Goal: Task Accomplishment & Management: Manage account settings

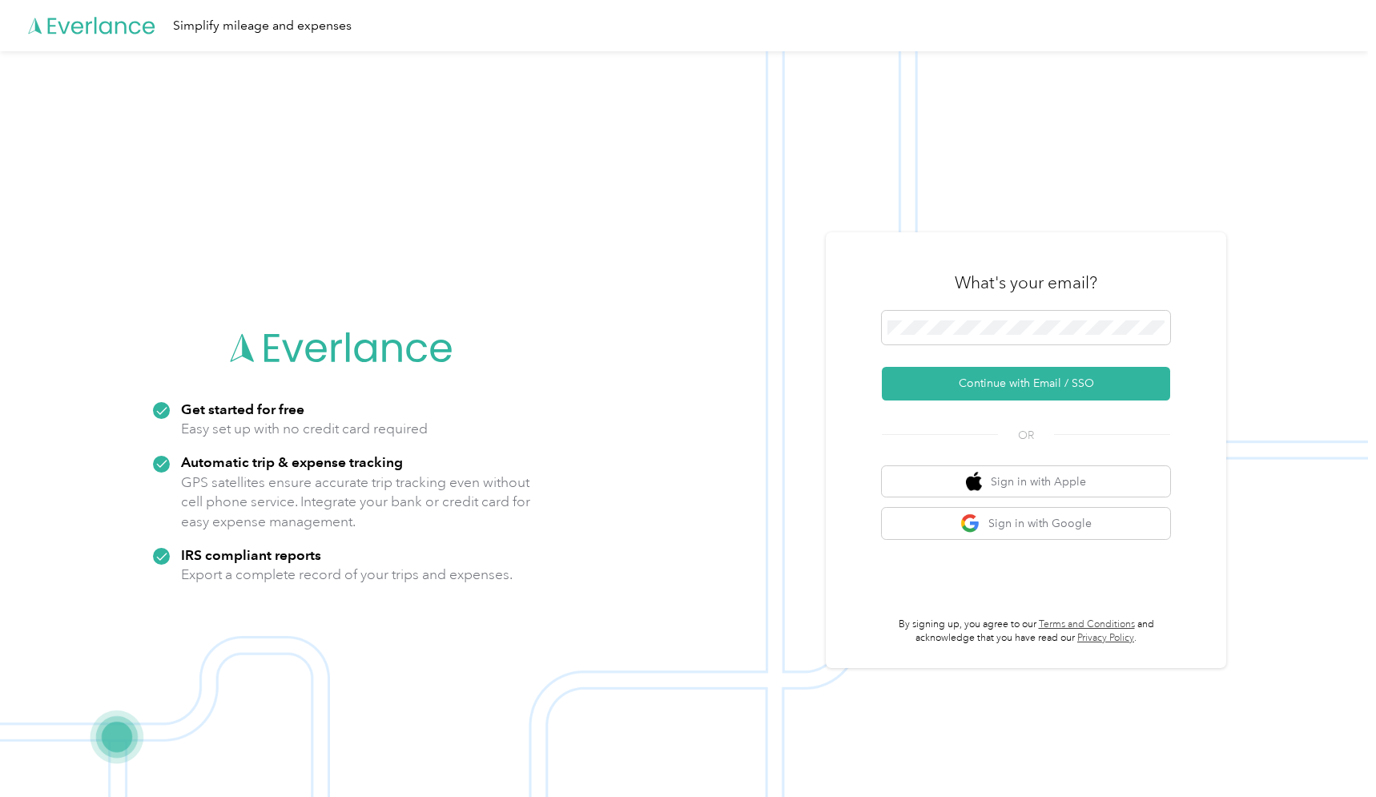
click at [1032, 383] on button "Continue with Email / SSO" at bounding box center [1026, 384] width 288 height 34
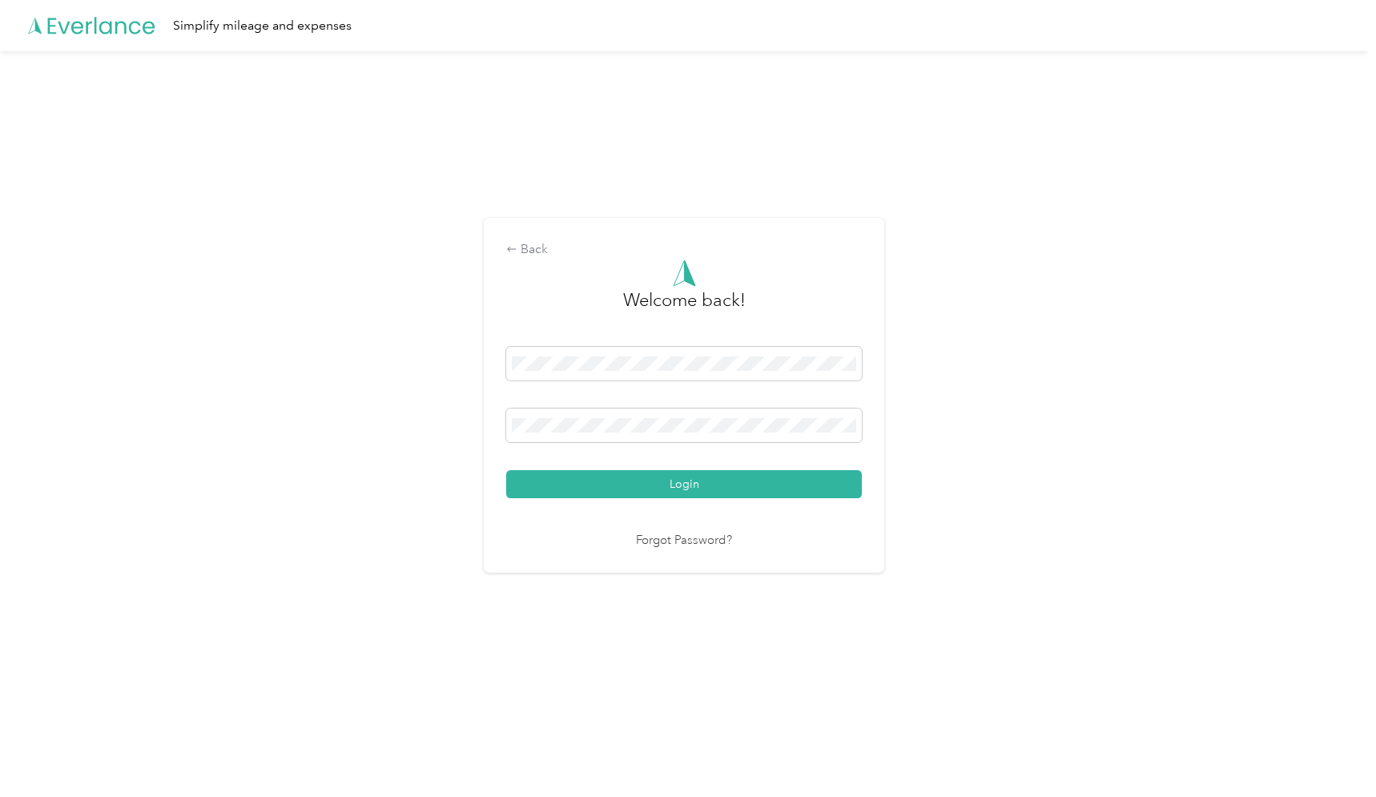
click at [688, 484] on button "Login" at bounding box center [684, 484] width 356 height 28
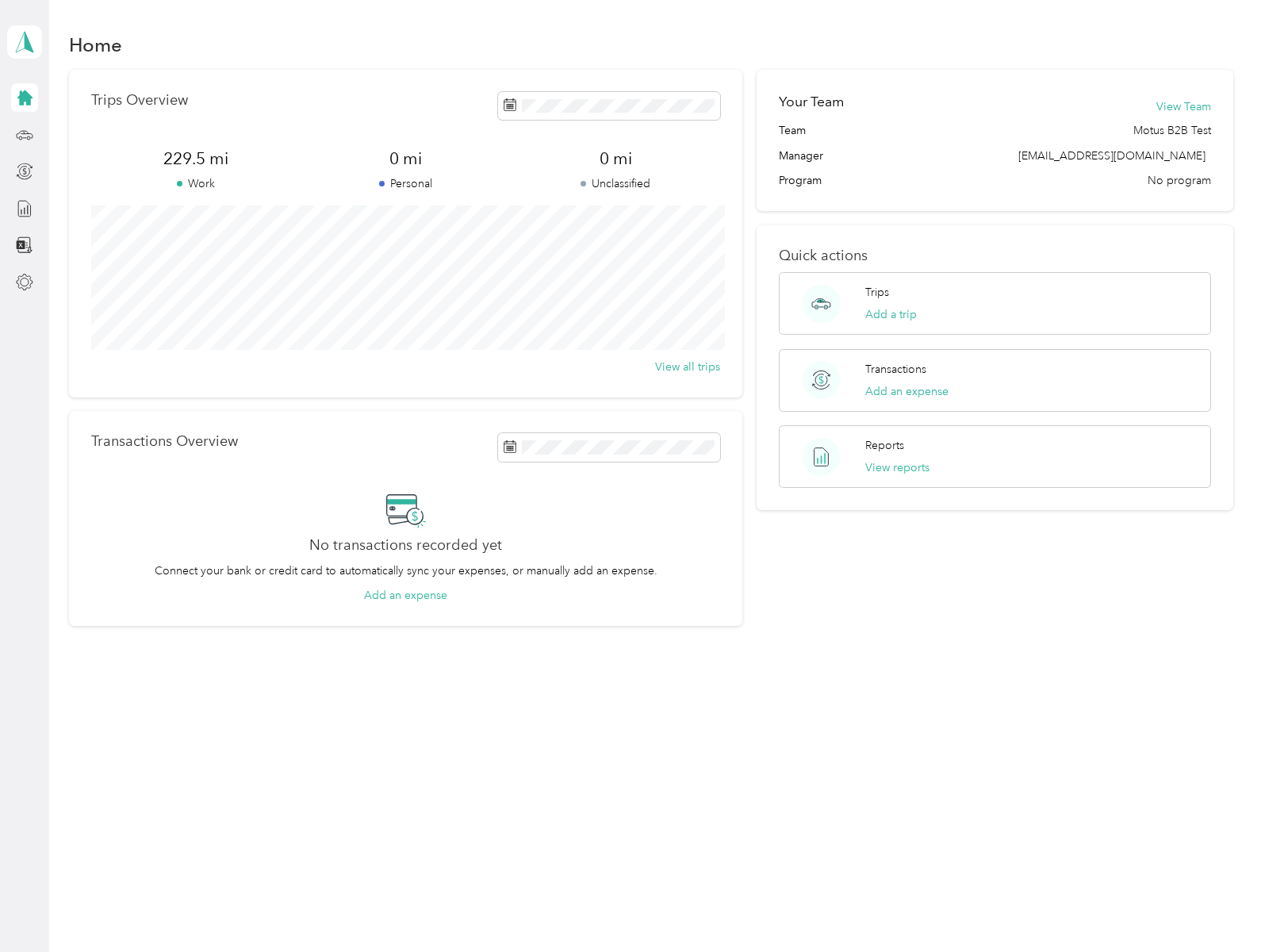
click at [25, 42] on polygon at bounding box center [29, 41] width 9 height 21
click at [631, 476] on div "Transactions Overview No transactions recorded yet Connect your bank or credit …" at bounding box center [406, 518] width 674 height 215
click at [25, 98] on icon at bounding box center [25, 97] width 15 height 15
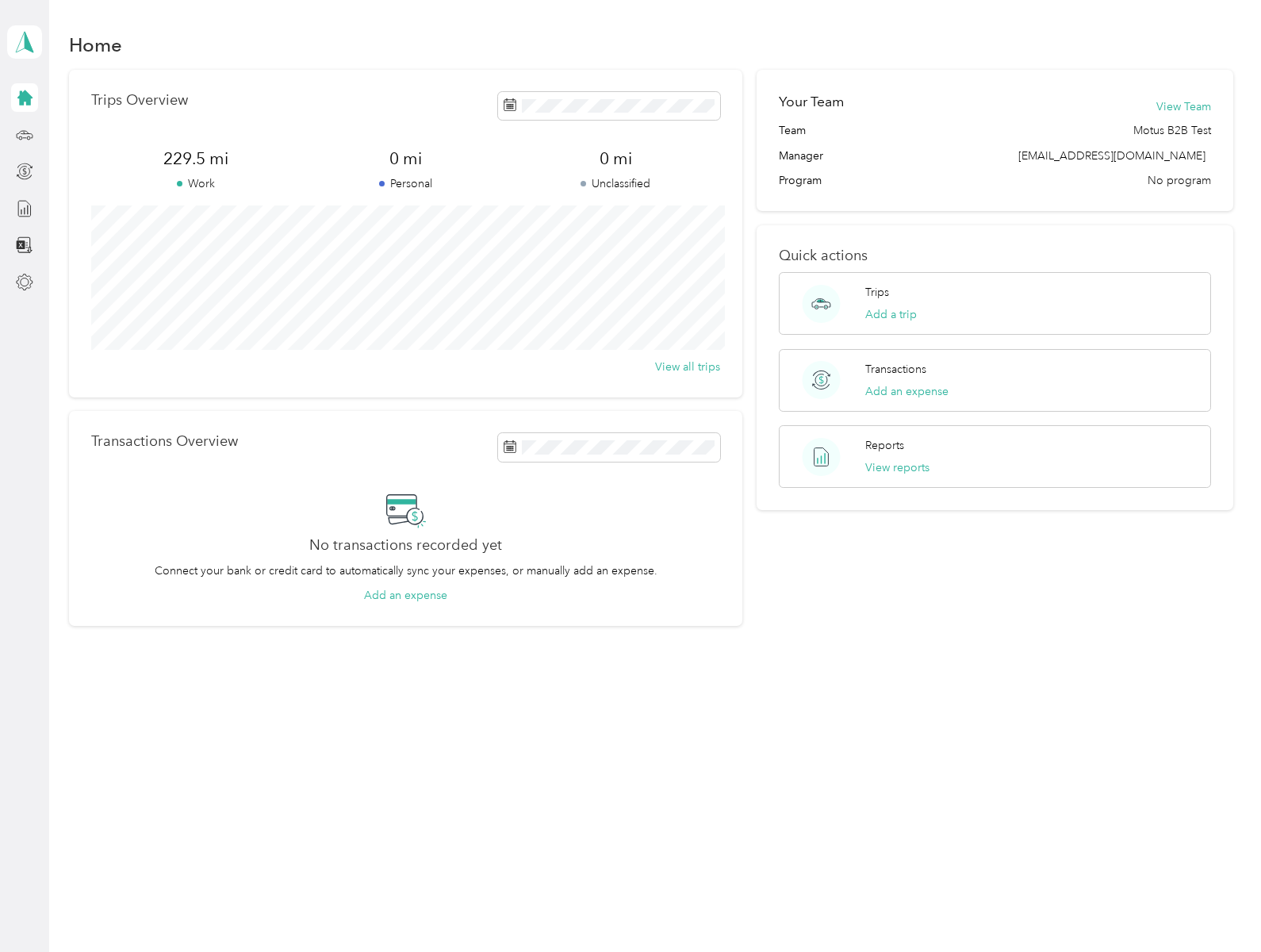
click at [25, 134] on icon at bounding box center [25, 135] width 18 height 18
click at [25, 98] on icon at bounding box center [25, 97] width 15 height 15
click at [515, 106] on icon at bounding box center [510, 104] width 13 height 13
click at [197, 158] on span "229.5 mi" at bounding box center [195, 159] width 209 height 22
click at [180, 183] on span at bounding box center [180, 184] width 6 height 6
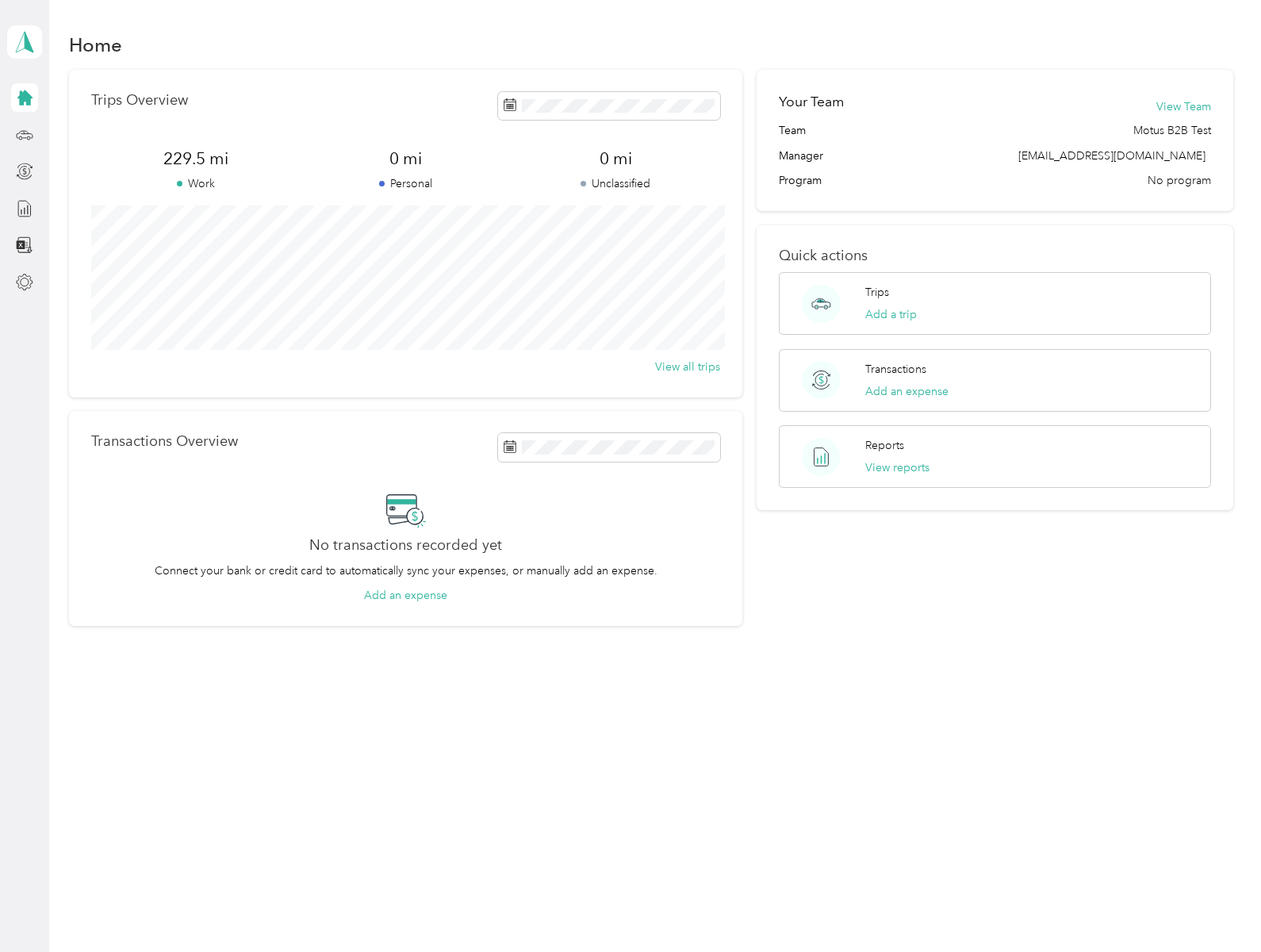
click at [384, 183] on span at bounding box center [382, 184] width 6 height 6
click at [586, 183] on span at bounding box center [583, 184] width 6 height 6
click at [692, 367] on button "View all trips" at bounding box center [688, 367] width 65 height 17
click at [796, 130] on span "Team" at bounding box center [791, 130] width 27 height 17
click at [1181, 130] on span "Motus B2B Test" at bounding box center [1172, 130] width 77 height 17
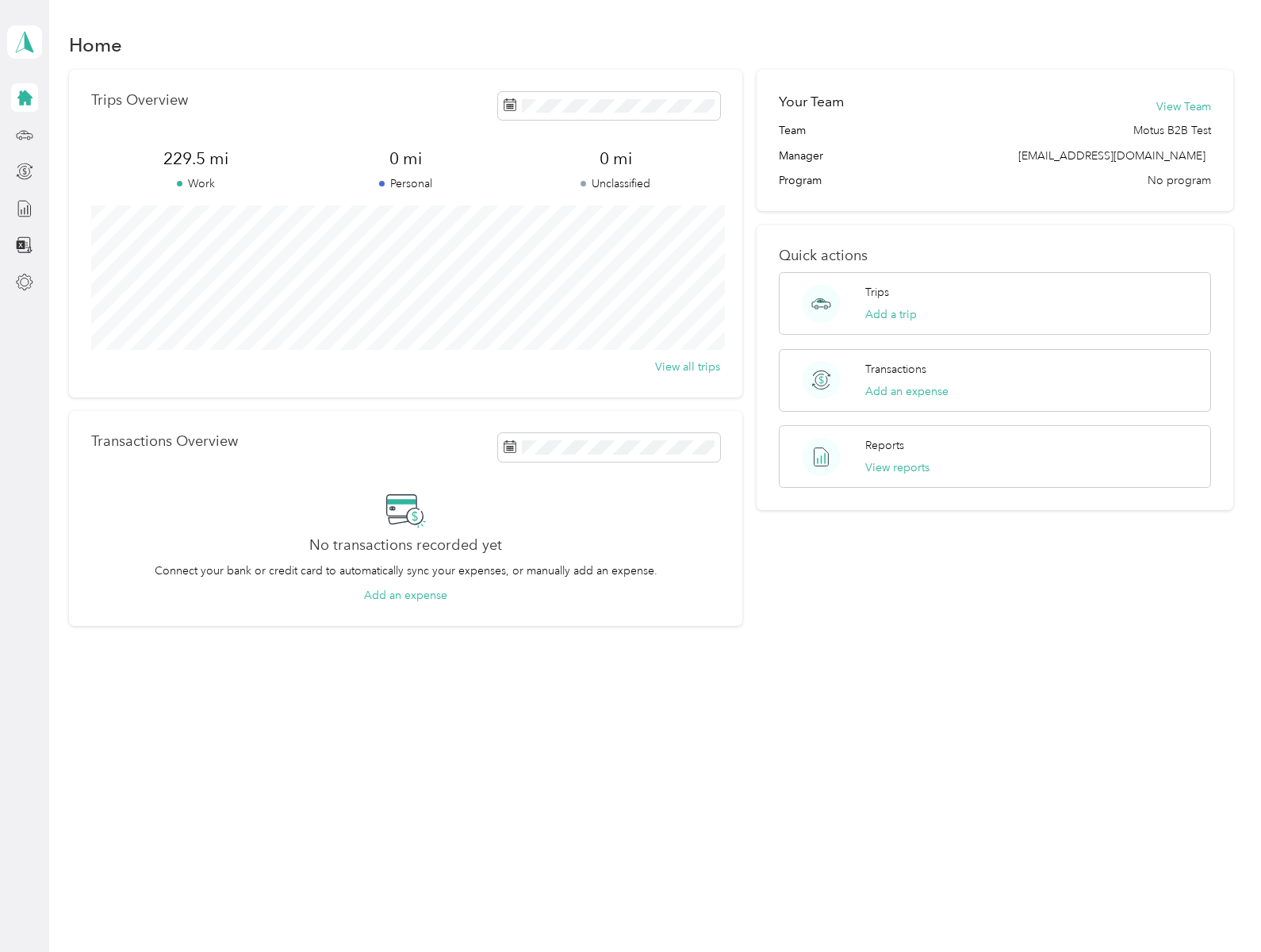
click at [1134, 156] on span "[EMAIL_ADDRESS][DOMAIN_NAME]" at bounding box center [1111, 157] width 187 height 14
click at [826, 303] on circle at bounding box center [821, 304] width 38 height 38
click at [1001, 303] on div "Trips Add a trip" at bounding box center [995, 303] width 433 height 62
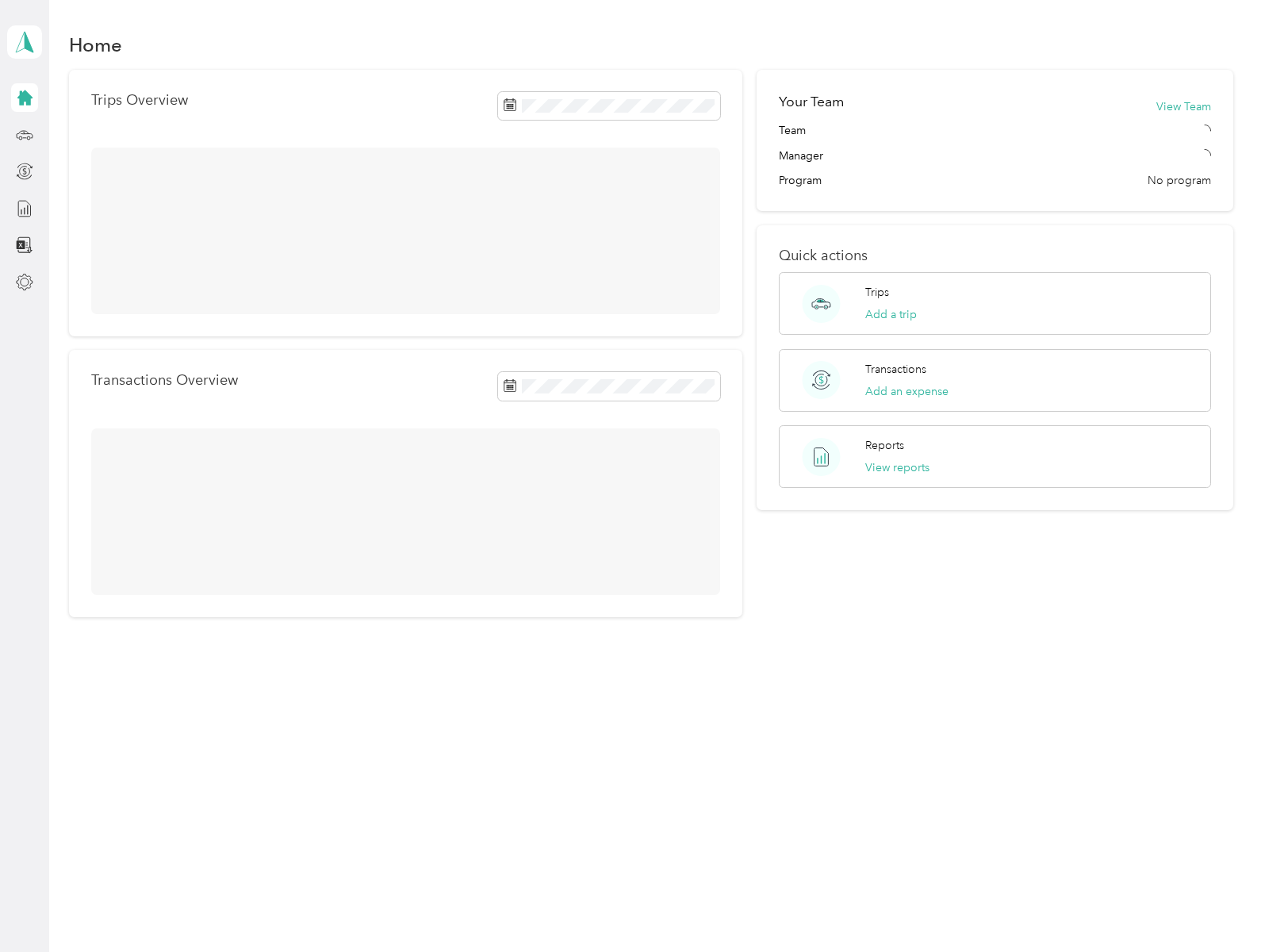
click at [1001, 380] on div "Transactions Add an expense" at bounding box center [995, 379] width 433 height 62
click at [1001, 457] on div "Reports View reports" at bounding box center [995, 456] width 433 height 62
